Goal: Task Accomplishment & Management: Use online tool/utility

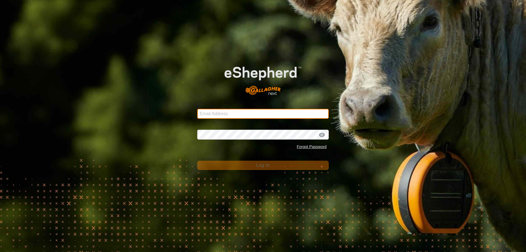
click at [218, 115] on input "Email Address" at bounding box center [263, 114] width 132 height 10
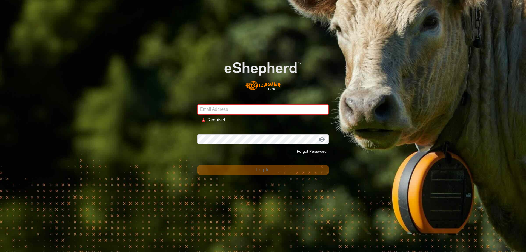
type input "[EMAIL_ADDRESS][DOMAIN_NAME]"
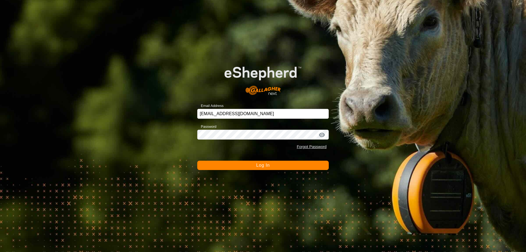
click at [255, 166] on button "Log In" at bounding box center [263, 165] width 132 height 9
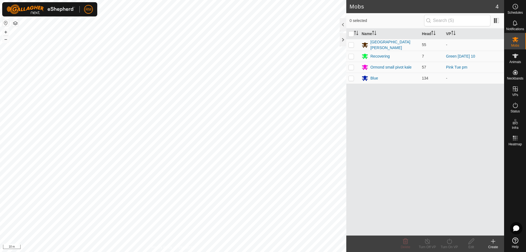
click at [495, 243] on icon at bounding box center [493, 241] width 7 height 7
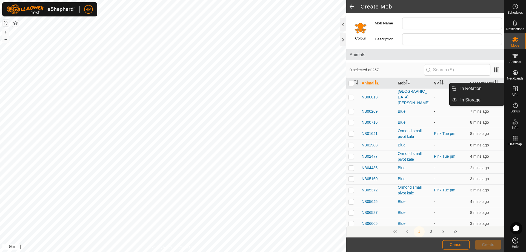
click at [514, 91] on icon at bounding box center [515, 89] width 7 height 7
click at [515, 91] on icon at bounding box center [515, 89] width 7 height 7
click at [512, 89] on icon at bounding box center [515, 89] width 7 height 7
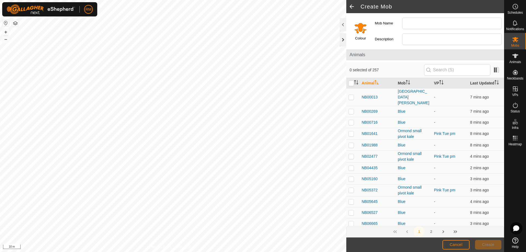
click at [342, 38] on div at bounding box center [343, 39] width 7 height 13
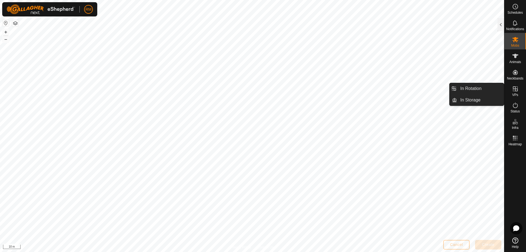
click at [514, 92] on icon at bounding box center [515, 89] width 7 height 7
click at [517, 89] on icon at bounding box center [515, 88] width 5 height 5
click at [467, 87] on link "In Rotation" at bounding box center [480, 88] width 47 height 11
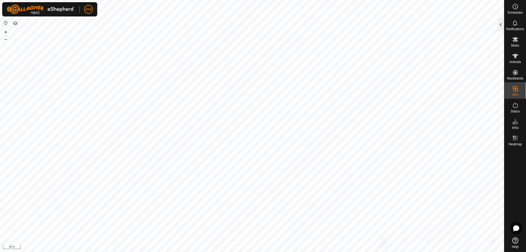
click at [500, 22] on div at bounding box center [501, 24] width 7 height 13
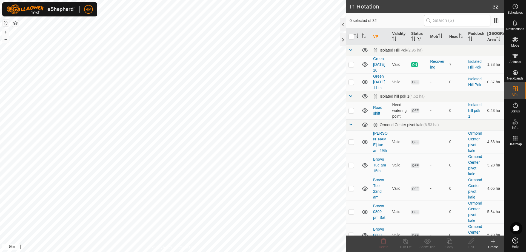
click at [495, 240] on icon at bounding box center [493, 241] width 7 height 7
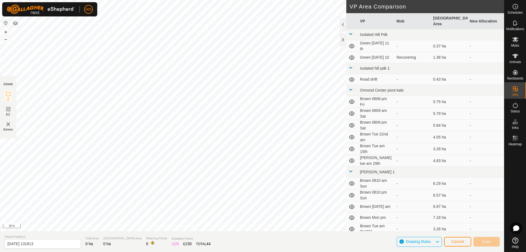
click at [391, 95] on div "DRAW IZ EZ Delete Privacy Policy Contact Us + – ⇧ i 10 m VP Area Comparison VP …" at bounding box center [252, 115] width 505 height 231
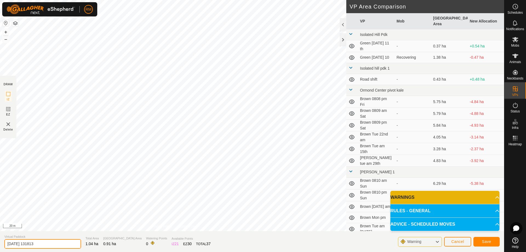
click at [47, 244] on input "[DATE] 131813" at bounding box center [42, 244] width 77 height 10
type input "2"
type input "Blue Tue pm"
click at [491, 242] on span "Save" at bounding box center [486, 241] width 9 height 4
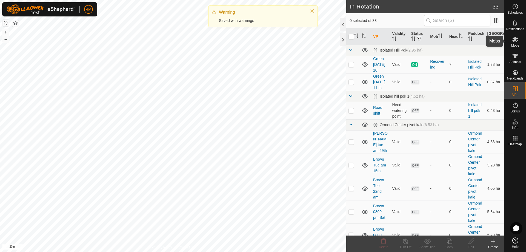
click at [515, 39] on icon at bounding box center [516, 39] width 6 height 5
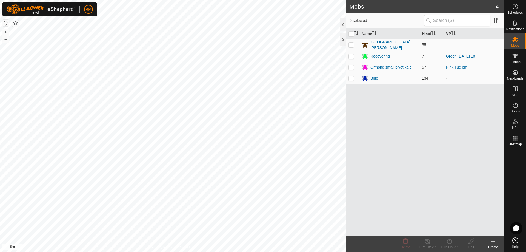
click at [351, 77] on p-checkbox at bounding box center [351, 78] width 5 height 4
checkbox input "true"
click at [450, 243] on icon at bounding box center [449, 241] width 7 height 7
click at [456, 230] on link "Now" at bounding box center [466, 229] width 54 height 11
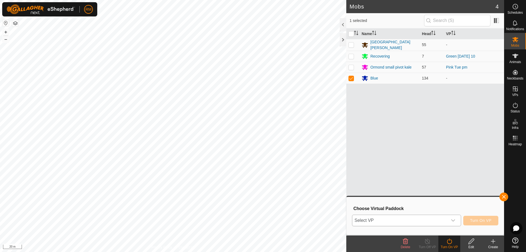
click at [454, 220] on icon "dropdown trigger" at bounding box center [453, 220] width 4 height 4
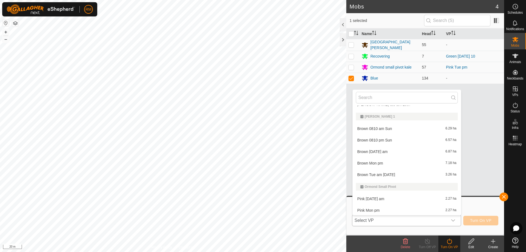
scroll to position [136, 0]
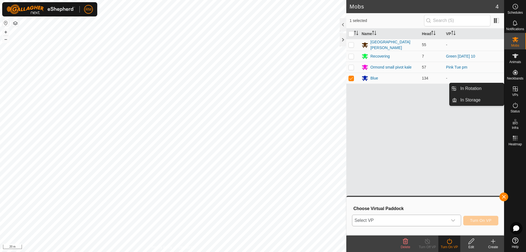
click at [515, 89] on icon at bounding box center [515, 88] width 5 height 5
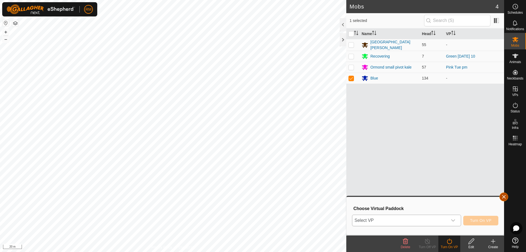
click at [504, 196] on button "button" at bounding box center [504, 196] width 9 height 9
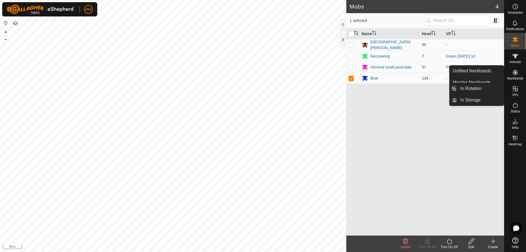
click at [518, 90] on icon at bounding box center [515, 88] width 5 height 5
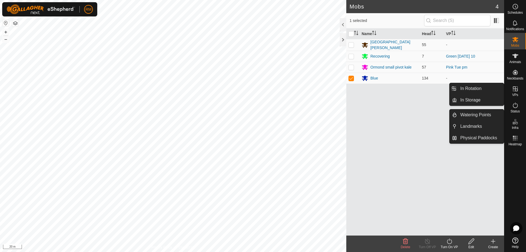
click at [517, 88] on icon at bounding box center [515, 89] width 7 height 7
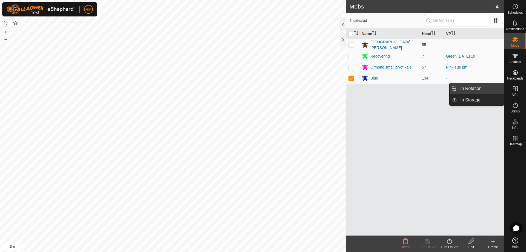
click at [479, 87] on link "In Rotation" at bounding box center [480, 88] width 47 height 11
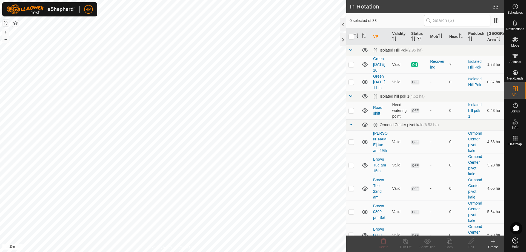
click at [495, 241] on icon at bounding box center [494, 241] width 4 height 0
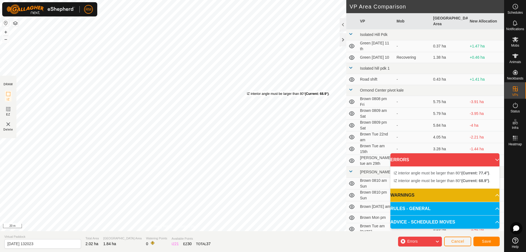
click at [247, 92] on div "IZ interior angle must be larger than 80° (Current: 68.9°) . + – ⇧ i 20 m" at bounding box center [173, 115] width 347 height 231
drag, startPoint x: 250, startPoint y: 95, endPoint x: 244, endPoint y: 95, distance: 5.8
click at [241, 95] on div "IZ interior angle must be larger than 80° (Current: 68.9°) ." at bounding box center [282, 97] width 83 height 5
click at [245, 103] on div "IZ interior angle must be larger than 80° (Current: 68.9°) . + – ⇧ i 20 m" at bounding box center [173, 115] width 347 height 231
click at [241, 92] on div "IZ interior angle must be larger than 80° (Current: 68.9°) ." at bounding box center [282, 94] width 83 height 5
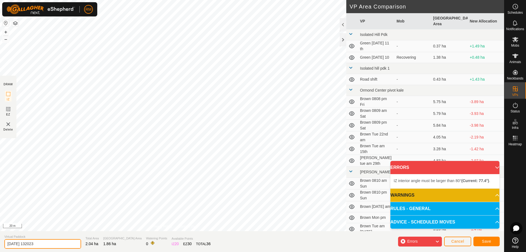
click at [56, 244] on input "[DATE] 132023" at bounding box center [42, 244] width 77 height 10
type input "2"
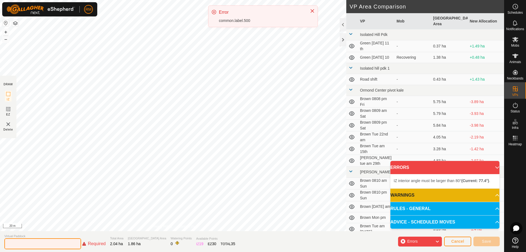
click at [19, 247] on input "text" at bounding box center [42, 243] width 77 height 11
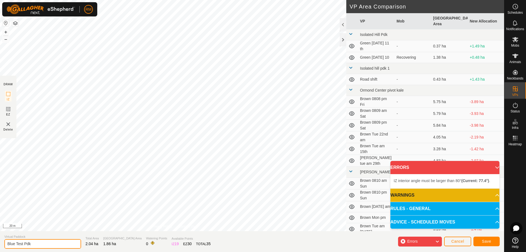
type input "Blue Test Pdk"
click at [494, 166] on p-accordion-header "ERRORS" at bounding box center [445, 167] width 109 height 13
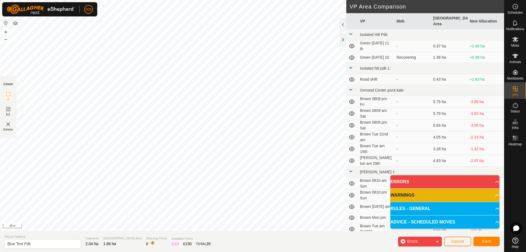
click at [494, 167] on td "[PERSON_NAME] 1" at bounding box center [431, 172] width 146 height 11
click at [494, 181] on p-accordion-header "ERRORS" at bounding box center [445, 181] width 109 height 13
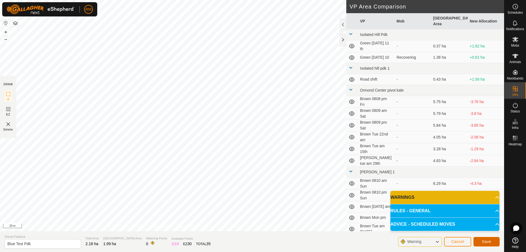
click at [486, 242] on span "Save" at bounding box center [486, 241] width 9 height 4
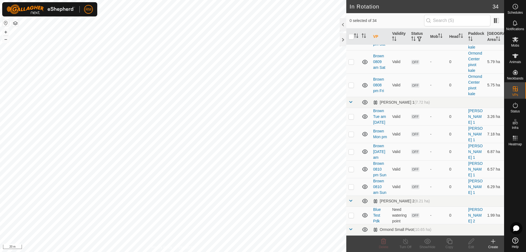
scroll to position [174, 0]
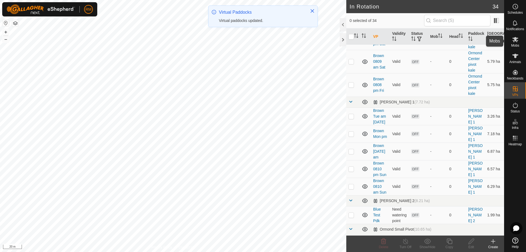
click at [515, 40] on icon at bounding box center [516, 39] width 6 height 5
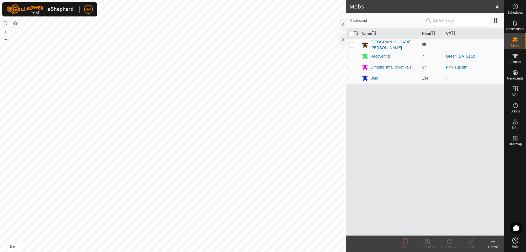
click at [352, 77] on p-checkbox at bounding box center [351, 78] width 5 height 4
checkbox input "true"
click at [452, 242] on icon at bounding box center [449, 241] width 5 height 5
click at [450, 229] on link "Now" at bounding box center [466, 229] width 54 height 11
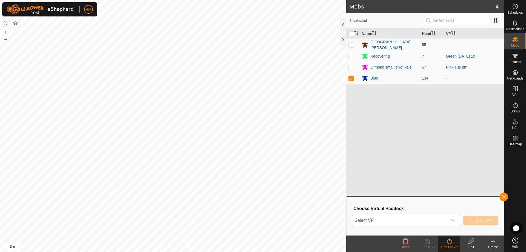
click at [455, 220] on icon "dropdown trigger" at bounding box center [454, 220] width 4 height 2
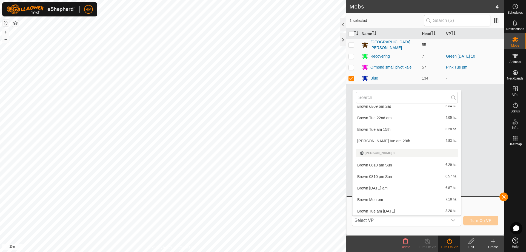
scroll to position [100, 0]
click at [520, 208] on div at bounding box center [516, 191] width 22 height 87
